Goal: Navigation & Orientation: Find specific page/section

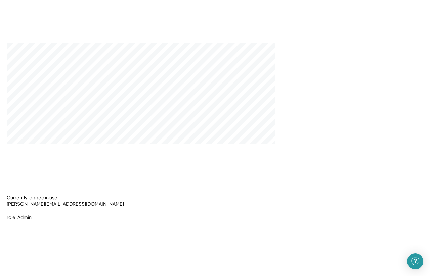
scroll to position [1684, 0]
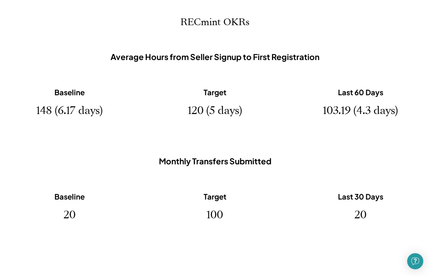
click at [223, 130] on div "Target 120 (5 days)" at bounding box center [215, 102] width 112 height 67
click at [235, 149] on div "RECmint OKRs Average Hours from Seller Signup to First Registration Baseline 14…" at bounding box center [214, 132] width 403 height 230
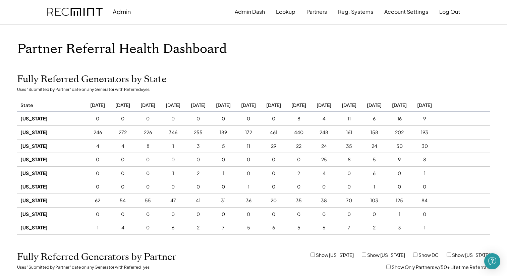
click at [277, 86] on div "Fully Referred Generators by State Uses "Submitted by Partner" date on any Gene…" at bounding box center [253, 154] width 473 height 161
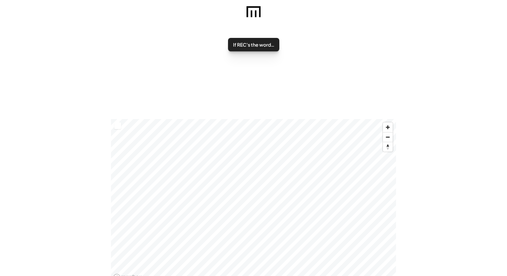
scroll to position [86, 0]
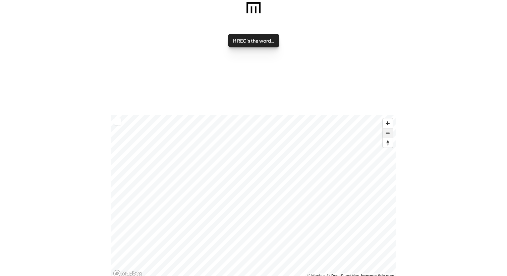
click at [391, 135] on span "Zoom out" at bounding box center [388, 133] width 10 height 9
click at [390, 136] on span "Zoom out" at bounding box center [388, 133] width 10 height 9
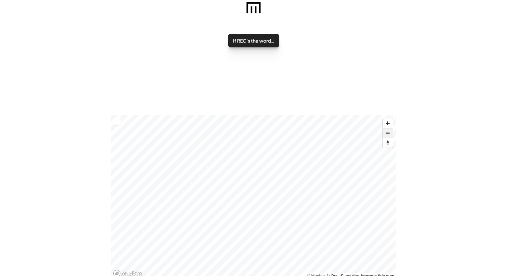
click at [390, 136] on span "Zoom out" at bounding box center [388, 133] width 10 height 9
click at [388, 125] on span "Zoom in" at bounding box center [388, 123] width 10 height 10
click at [252, 41] on p "If REC's the word…" at bounding box center [253, 41] width 41 height 6
click at [269, 77] on div "MINT's the verb." at bounding box center [253, 72] width 61 height 18
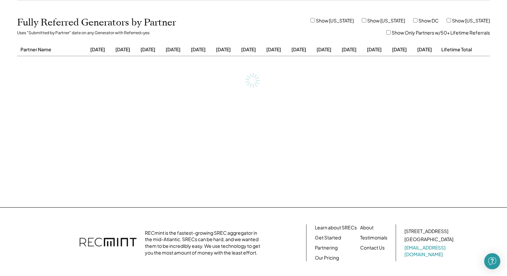
scroll to position [235, 0]
